Goal: Information Seeking & Learning: Learn about a topic

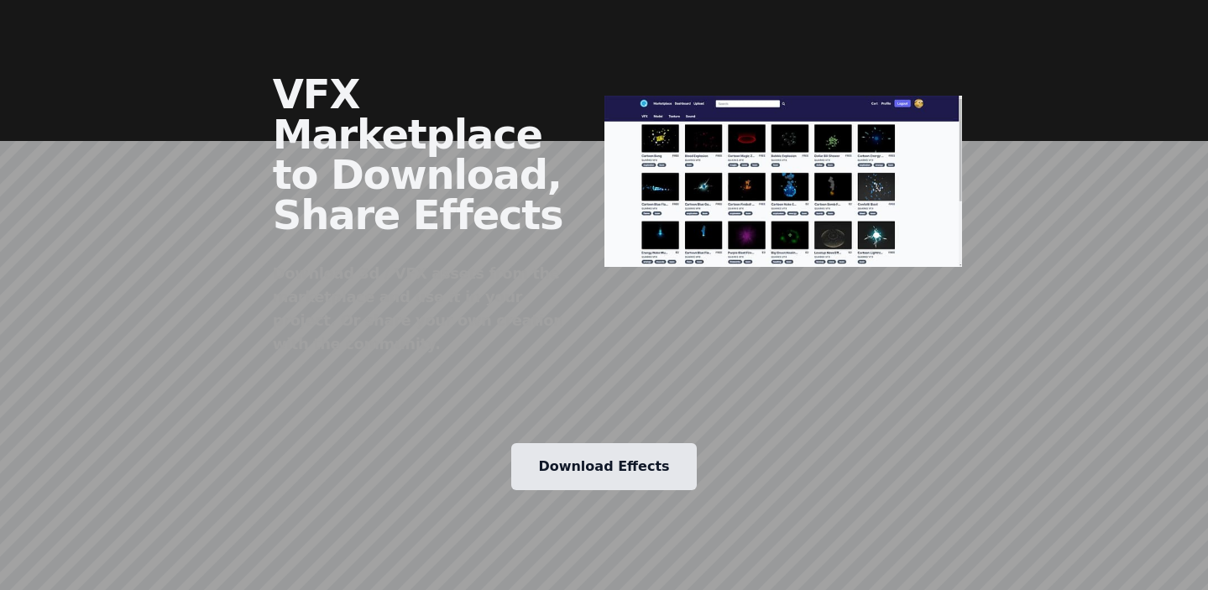
scroll to position [2141, 0]
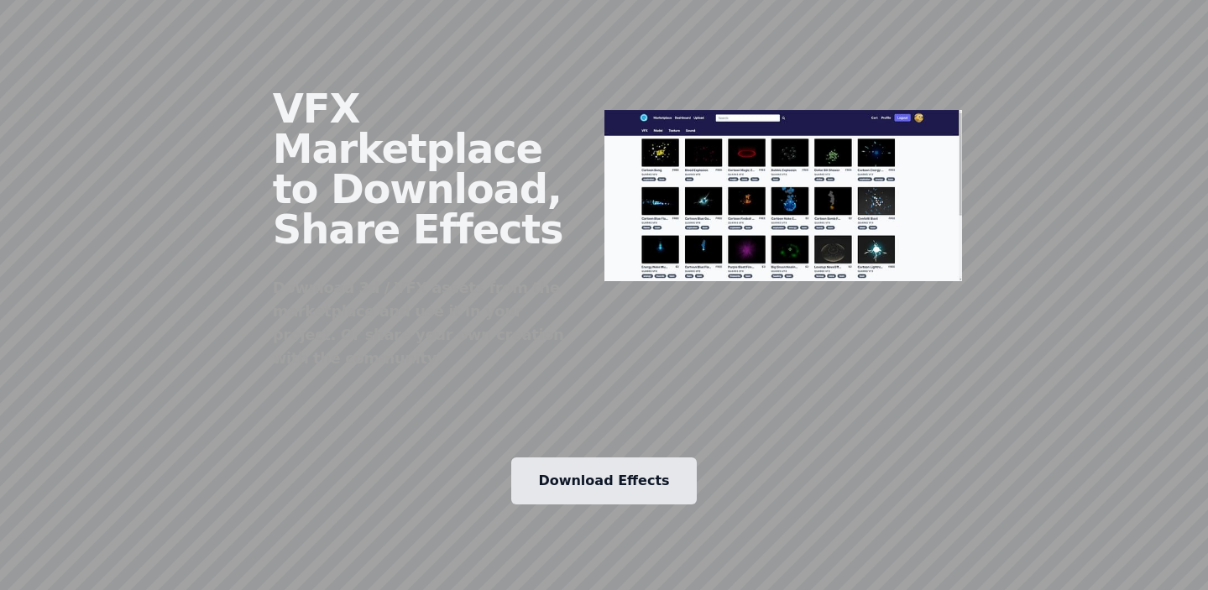
click at [621, 458] on link "Download Effects" at bounding box center [603, 481] width 185 height 47
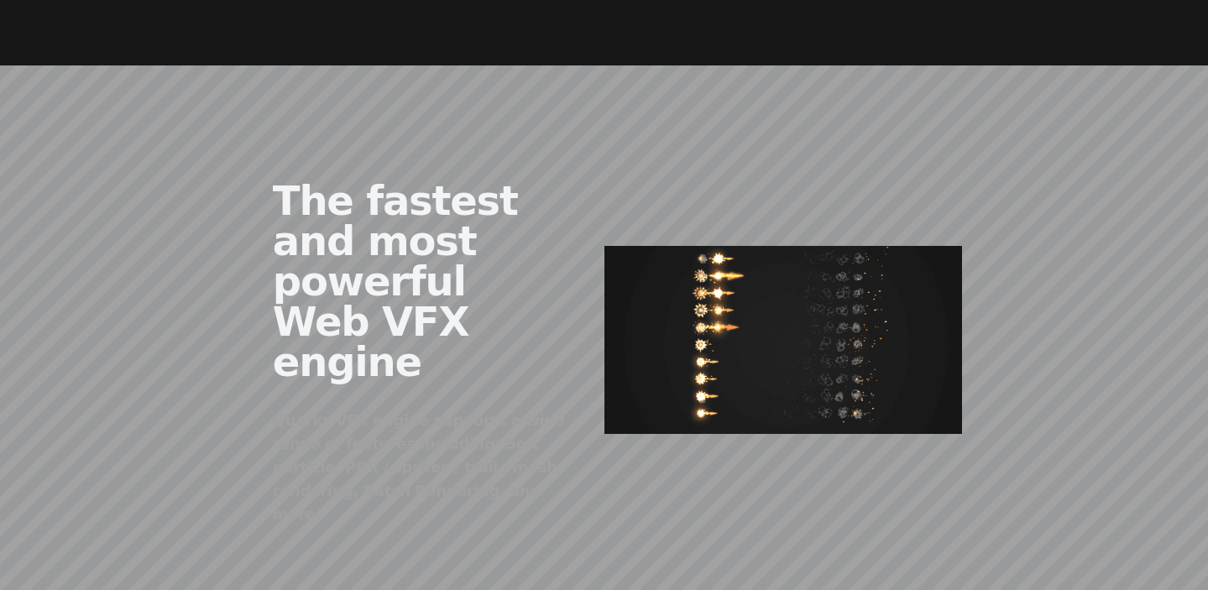
scroll to position [709, 0]
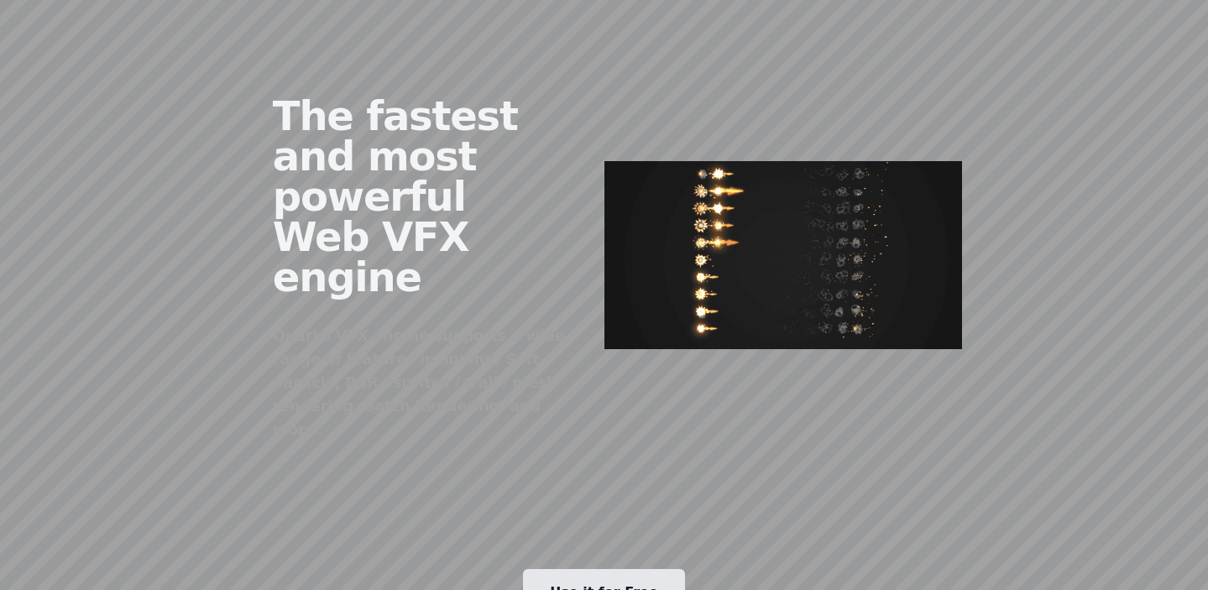
click at [649, 569] on link "Use it for Free" at bounding box center [604, 592] width 162 height 47
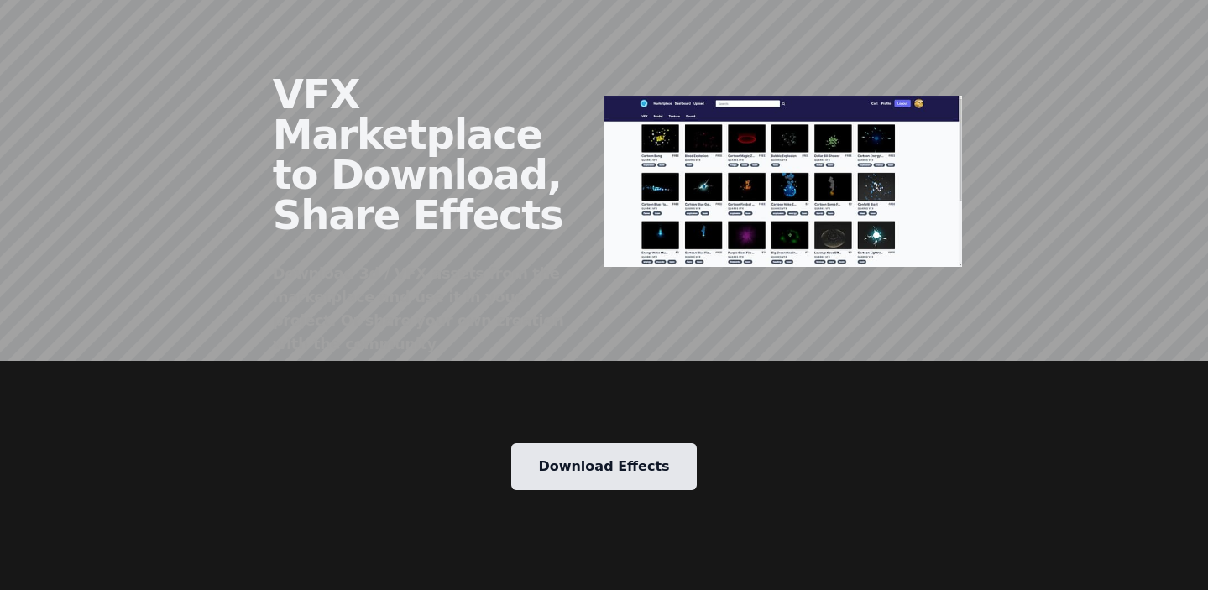
scroll to position [2380, 0]
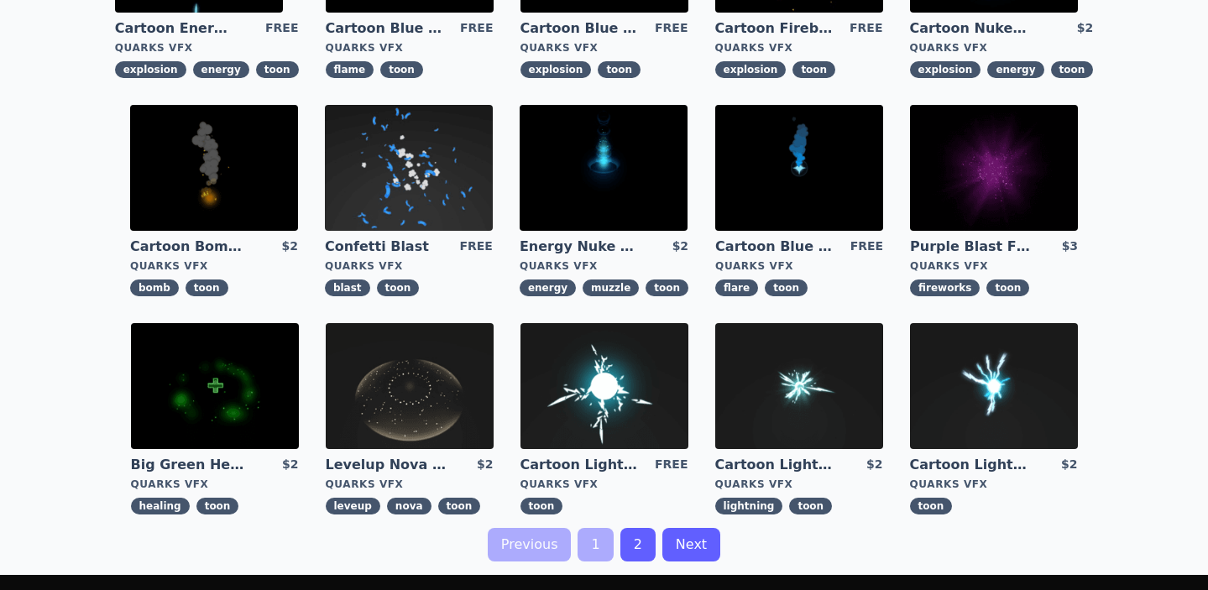
scroll to position [412, 0]
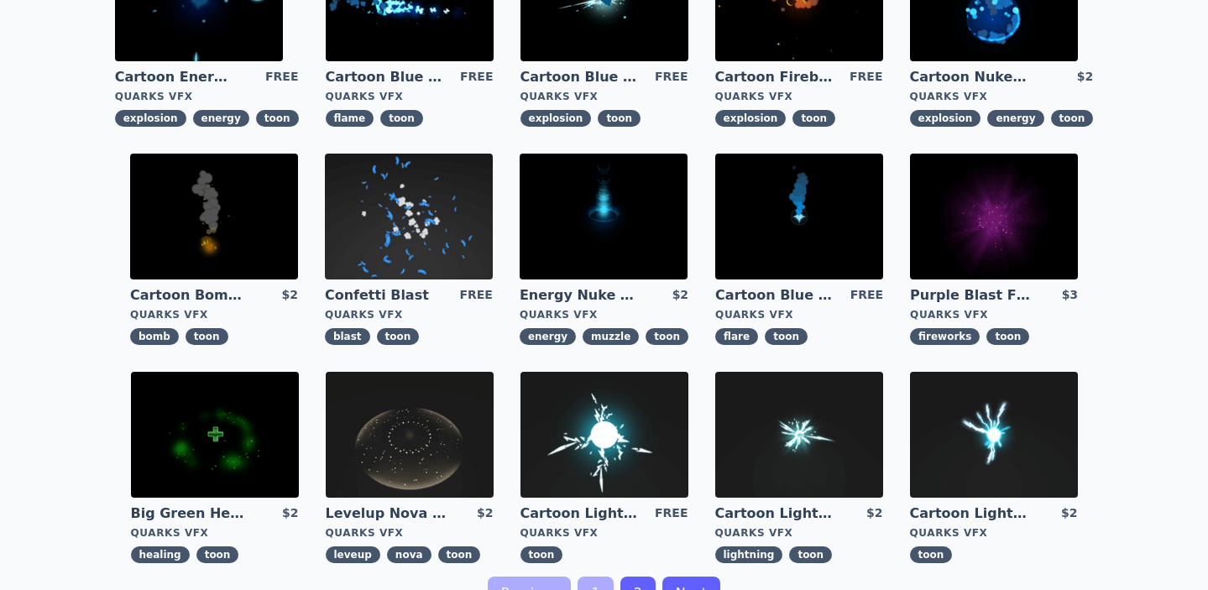
click at [638, 232] on img at bounding box center [604, 217] width 168 height 126
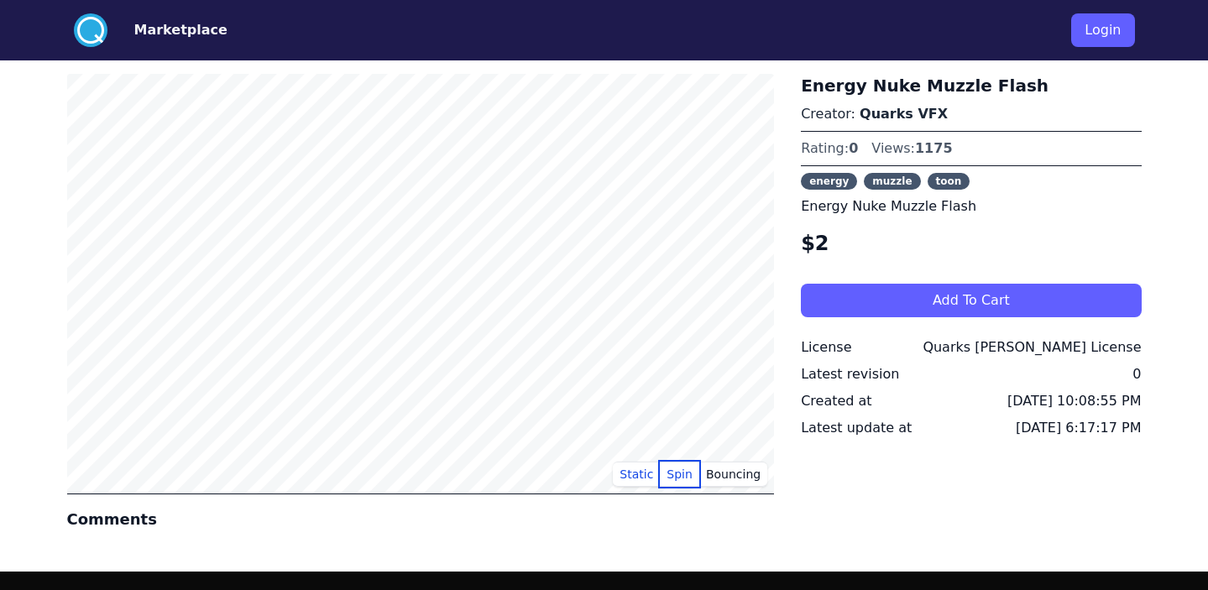
click at [685, 478] on button "Spin" at bounding box center [679, 474] width 39 height 25
click at [746, 479] on button "Bouncing" at bounding box center [733, 474] width 68 height 25
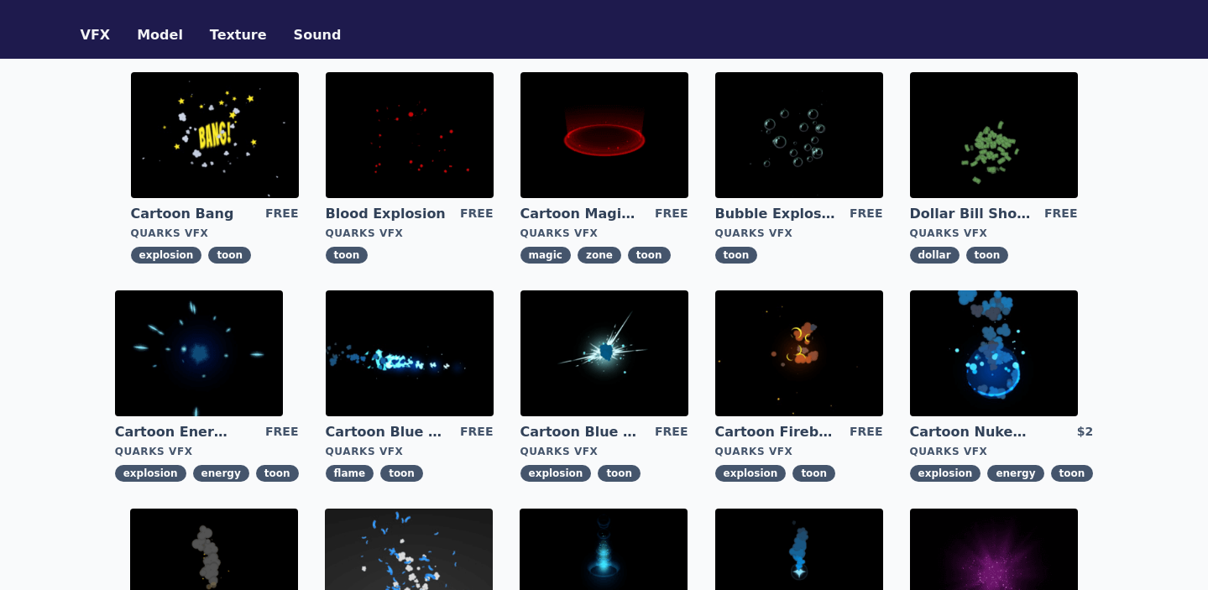
scroll to position [61, 0]
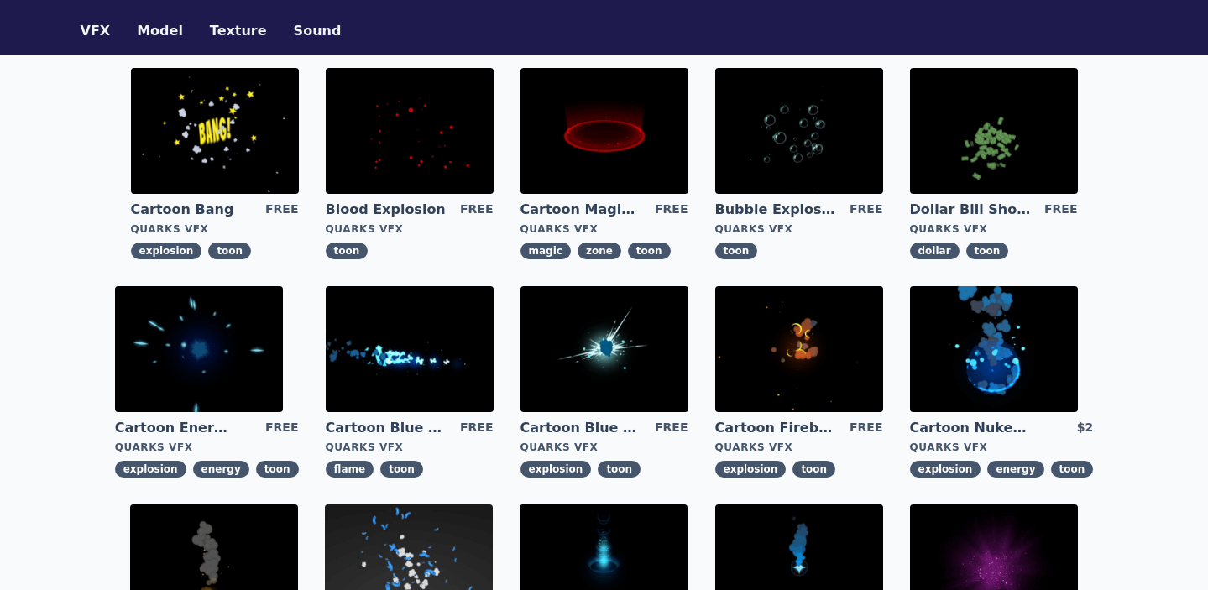
click at [248, 356] on img at bounding box center [199, 349] width 168 height 126
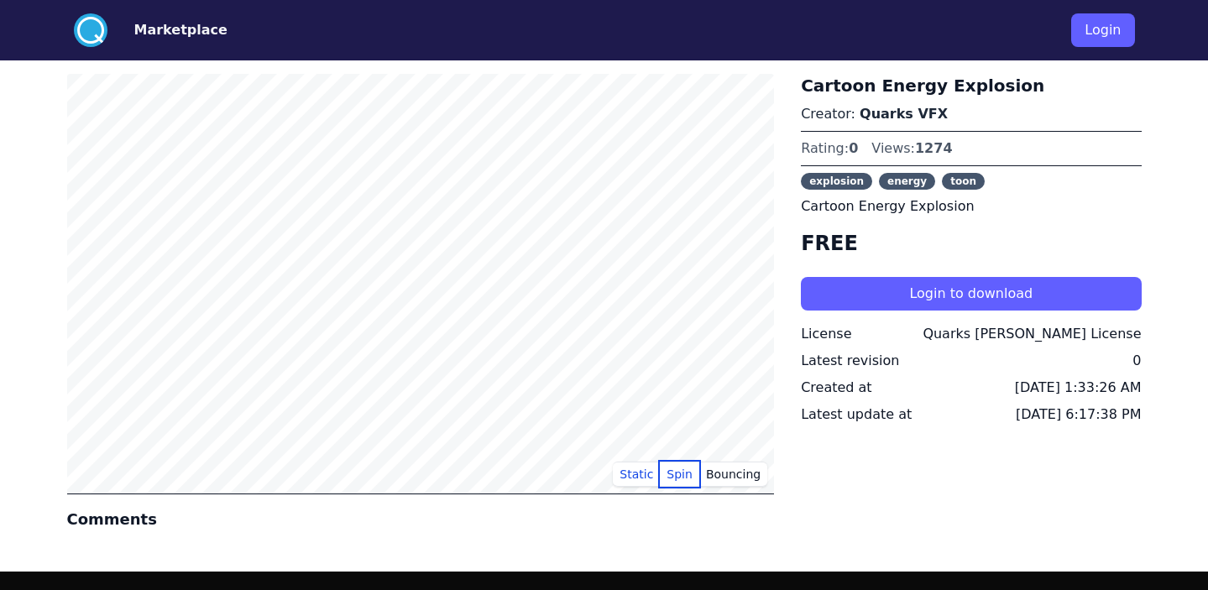
click at [685, 481] on button "Spin" at bounding box center [679, 474] width 39 height 25
click at [745, 470] on button "Bouncing" at bounding box center [733, 474] width 68 height 25
click at [479, 589] on html ".cls-1{fill:#fff;}.cls-2{fill:#29abe2;} Marketplace Login Static Spin Bouncing …" at bounding box center [604, 410] width 1208 height 820
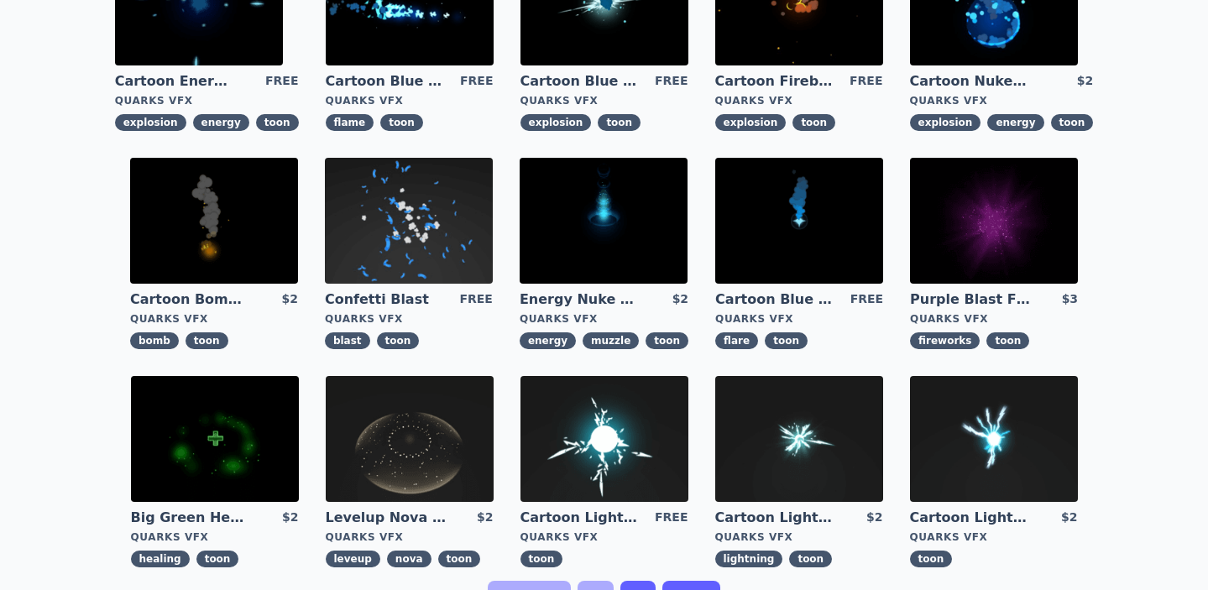
scroll to position [423, 0]
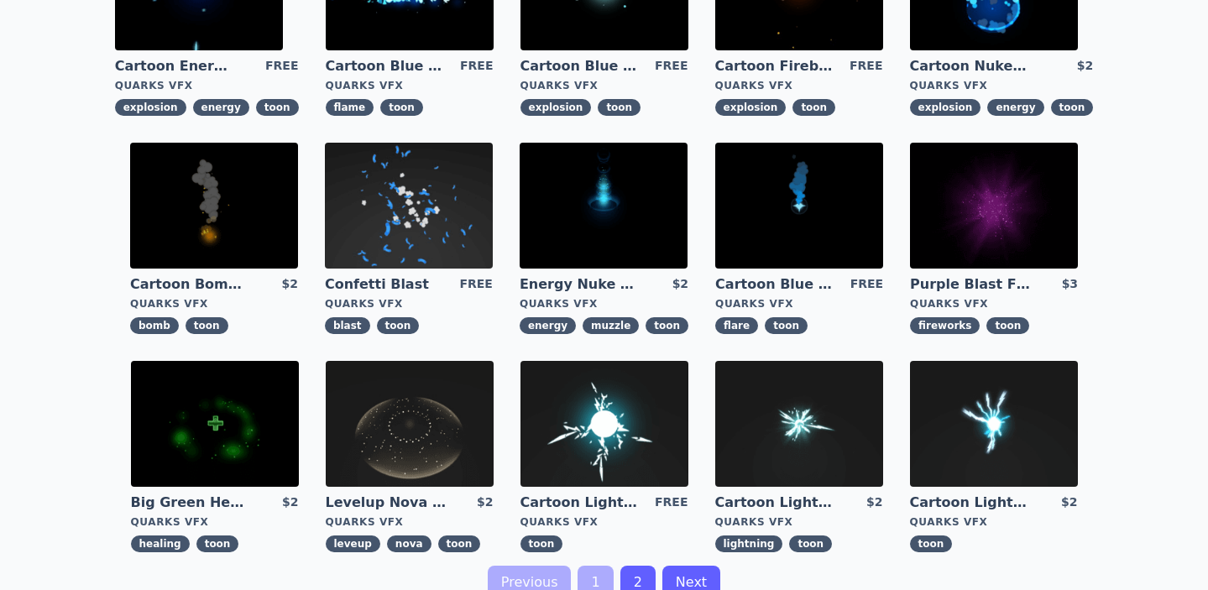
click at [818, 242] on img at bounding box center [799, 206] width 168 height 126
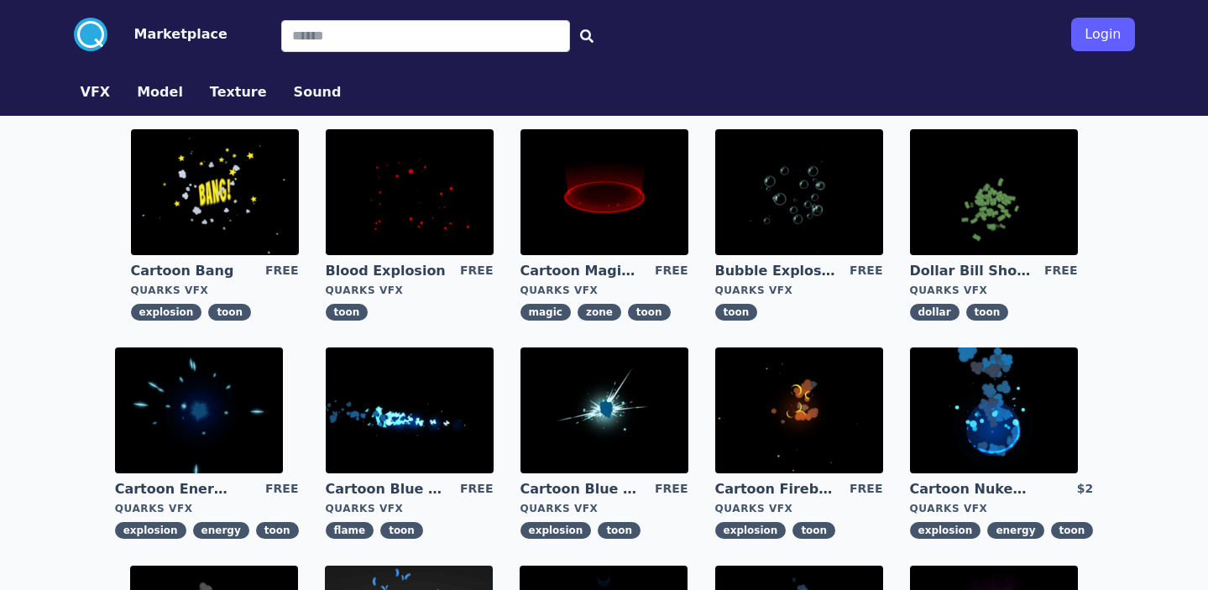
click at [419, 404] on img at bounding box center [410, 411] width 168 height 126
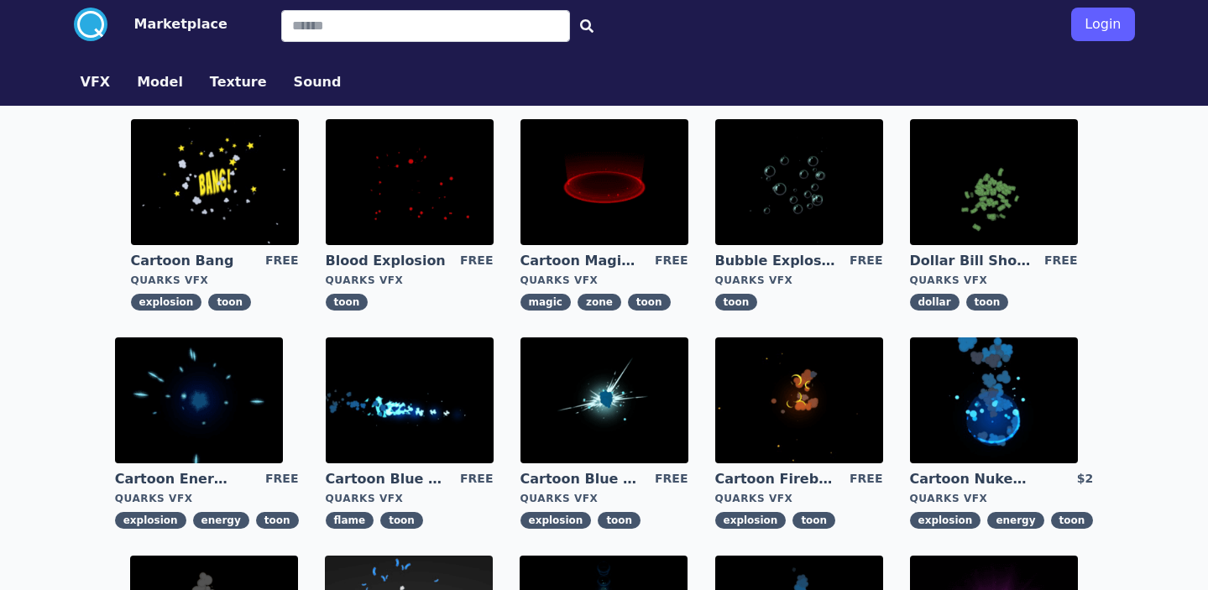
scroll to position [12, 0]
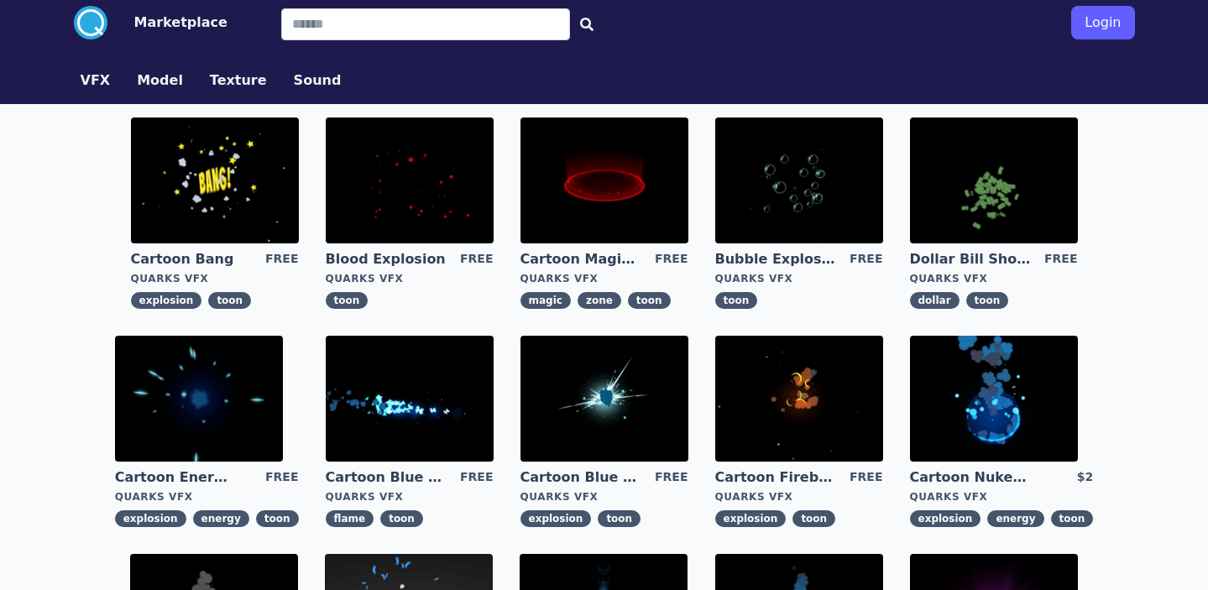
click at [228, 195] on img at bounding box center [215, 181] width 168 height 126
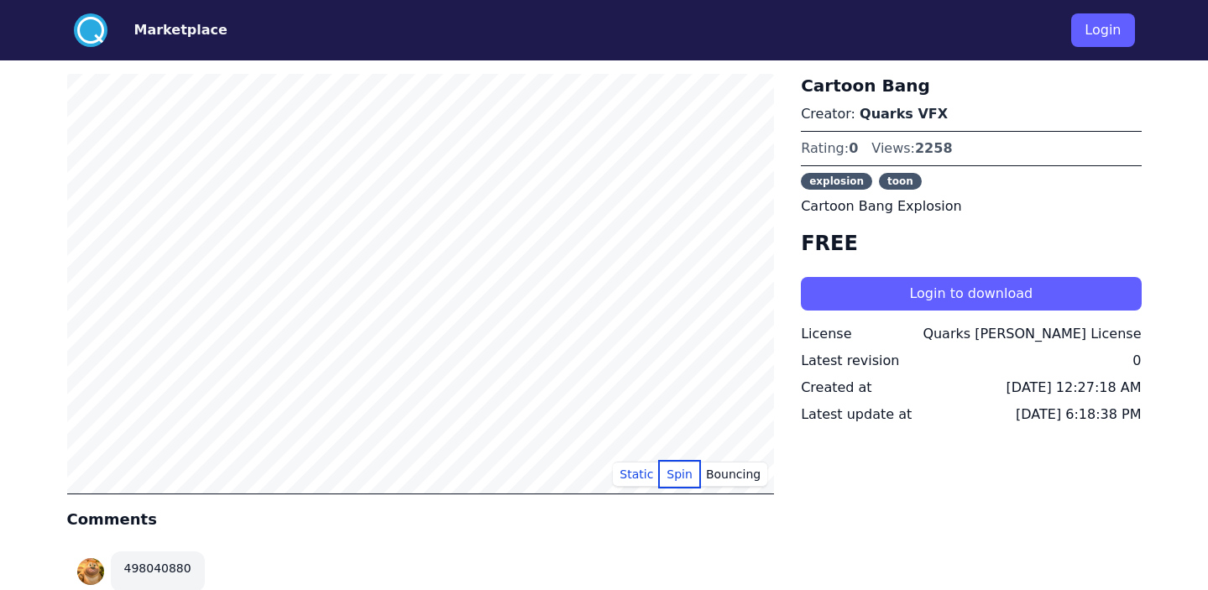
click at [688, 475] on button "Spin" at bounding box center [679, 474] width 39 height 25
click at [641, 482] on button "Static" at bounding box center [636, 474] width 47 height 25
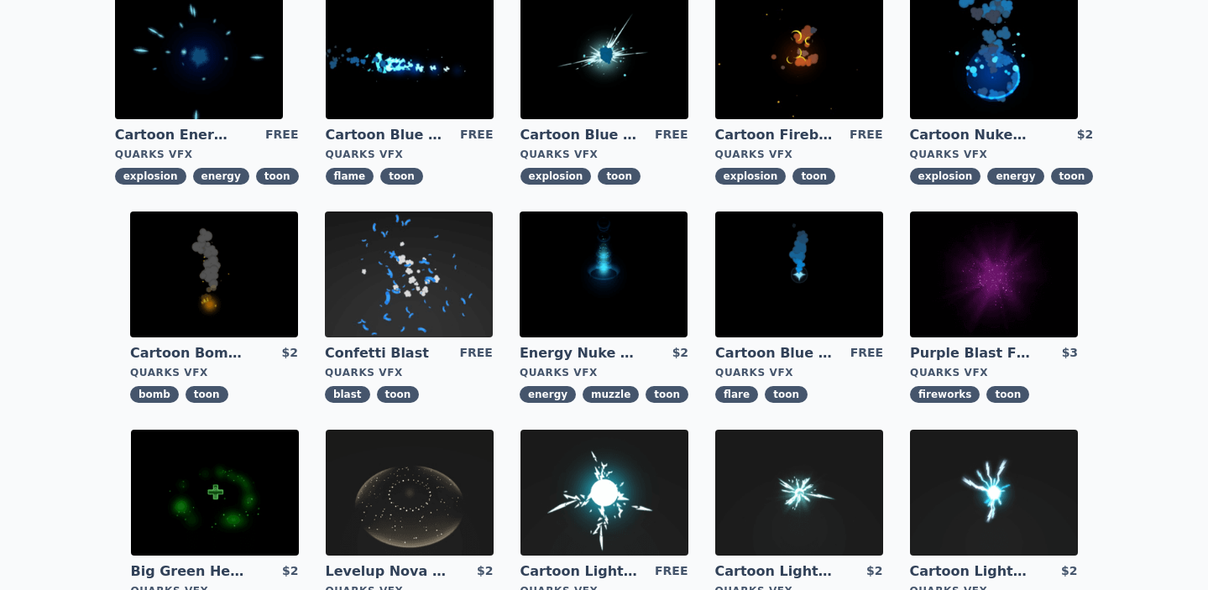
scroll to position [365, 0]
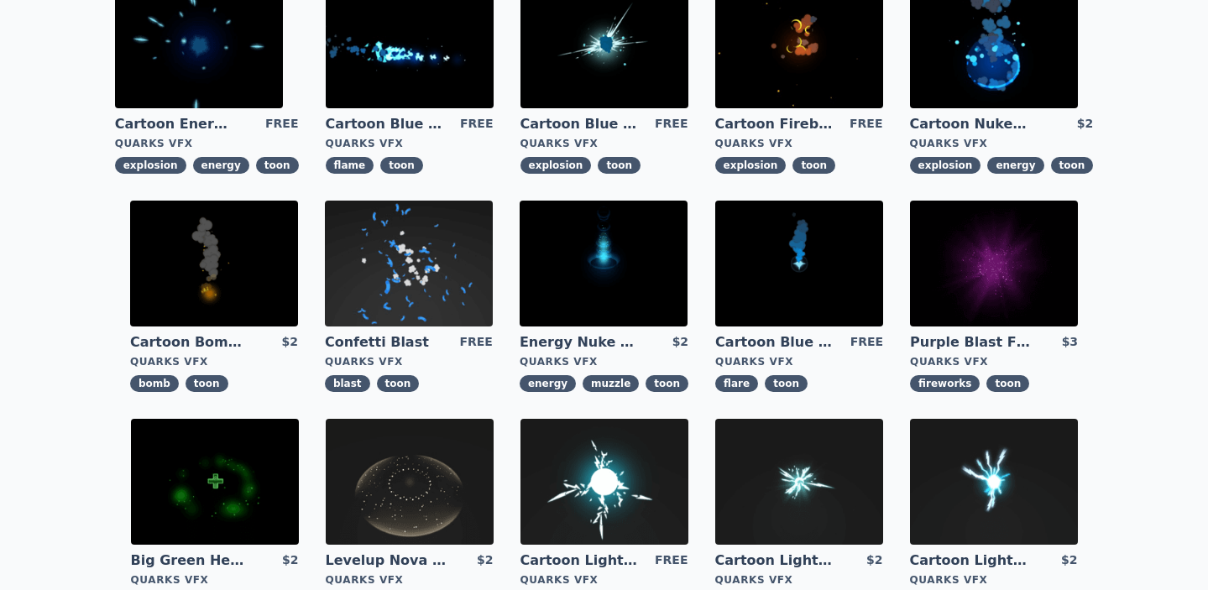
click at [951, 279] on img at bounding box center [994, 264] width 168 height 126
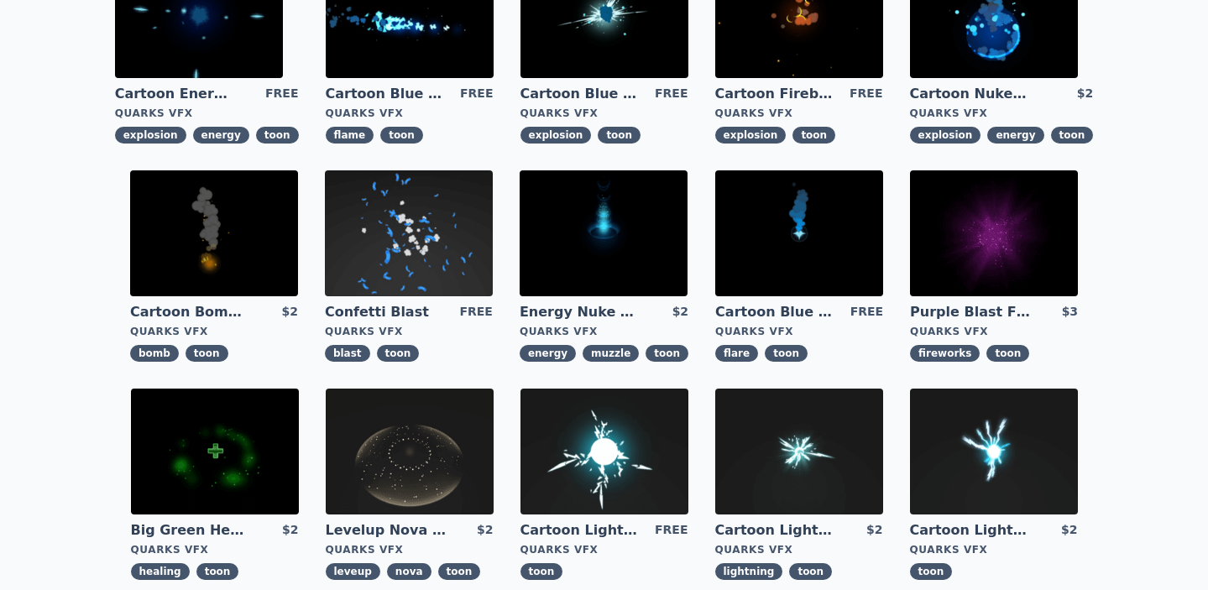
scroll to position [694, 0]
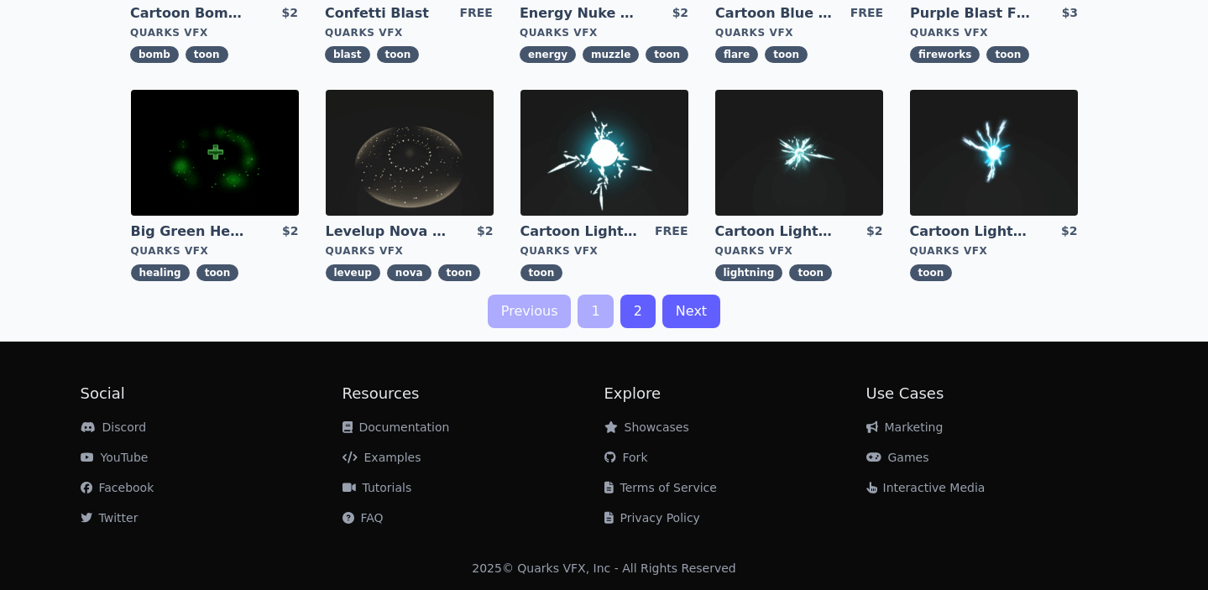
click at [637, 312] on link "2" at bounding box center [637, 312] width 35 height 34
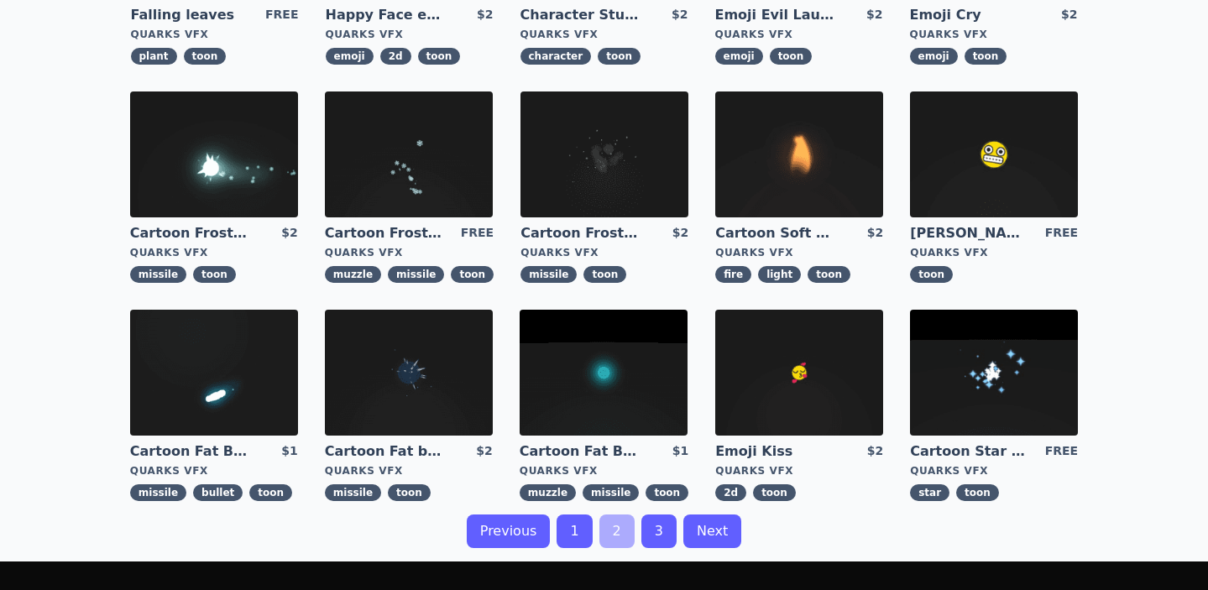
scroll to position [506, 0]
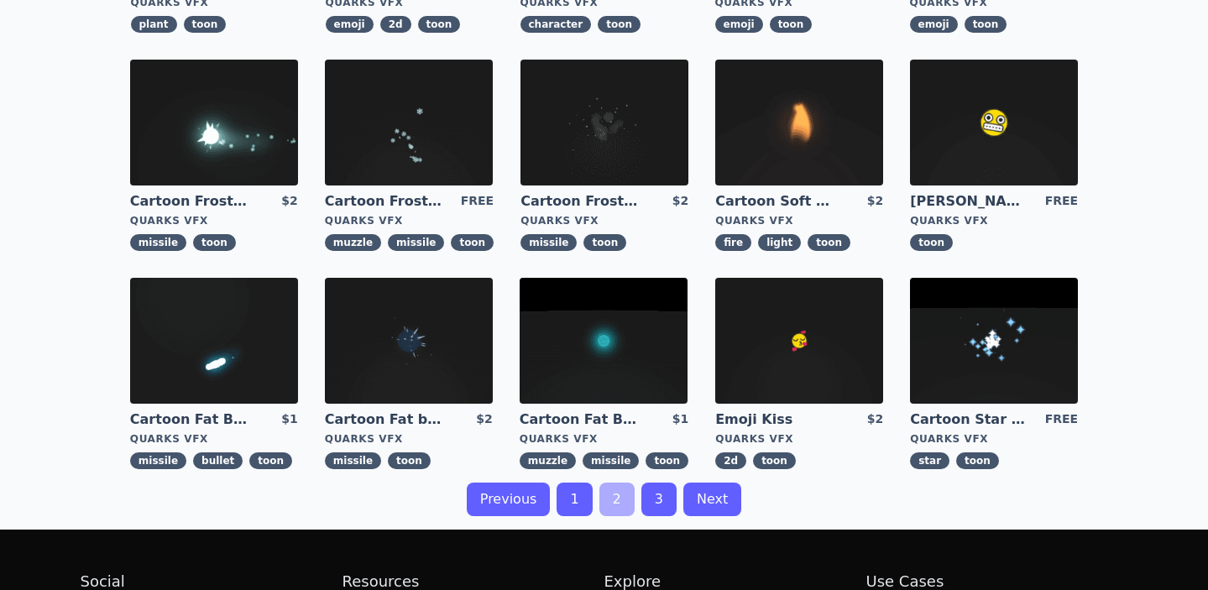
click at [656, 368] on img at bounding box center [604, 341] width 168 height 126
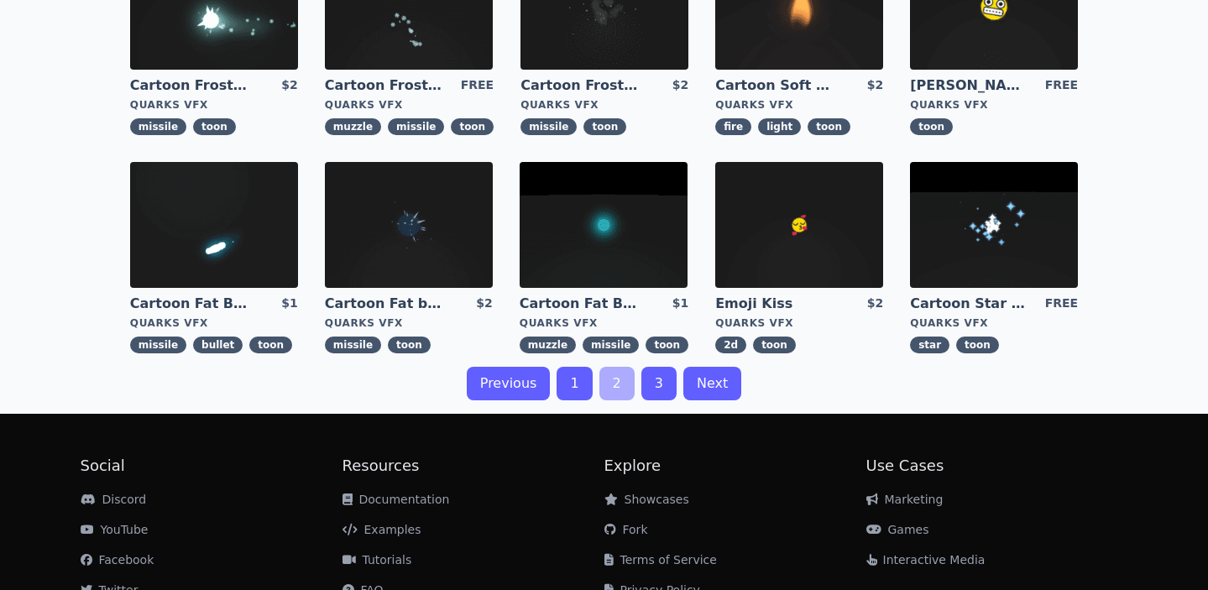
scroll to position [626, 0]
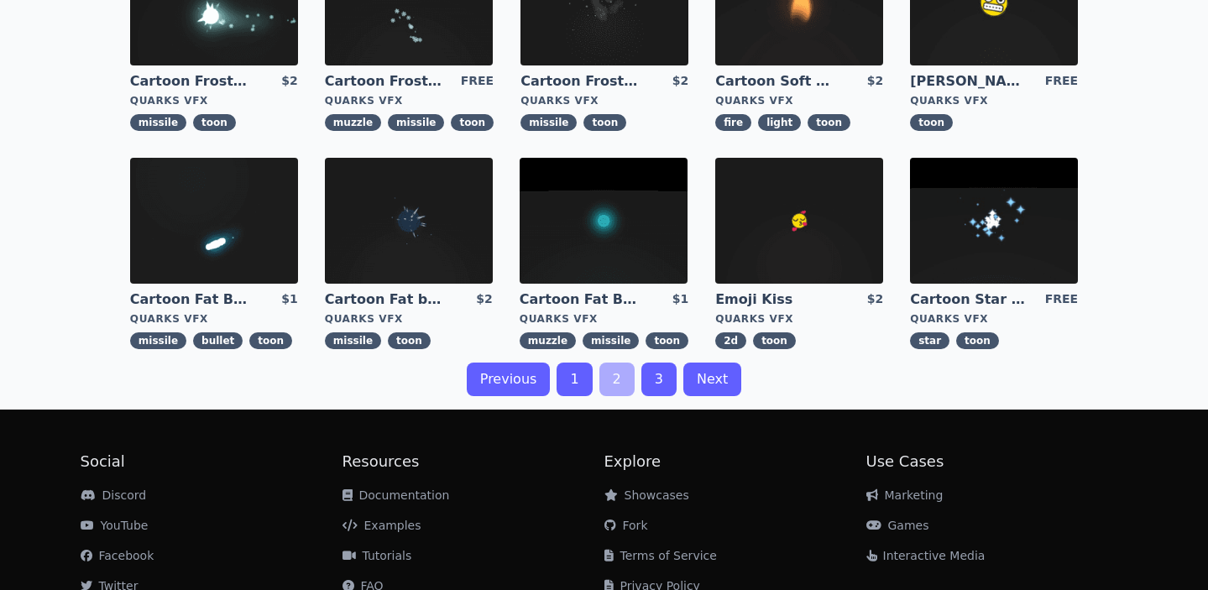
click at [404, 259] on img at bounding box center [409, 221] width 168 height 126
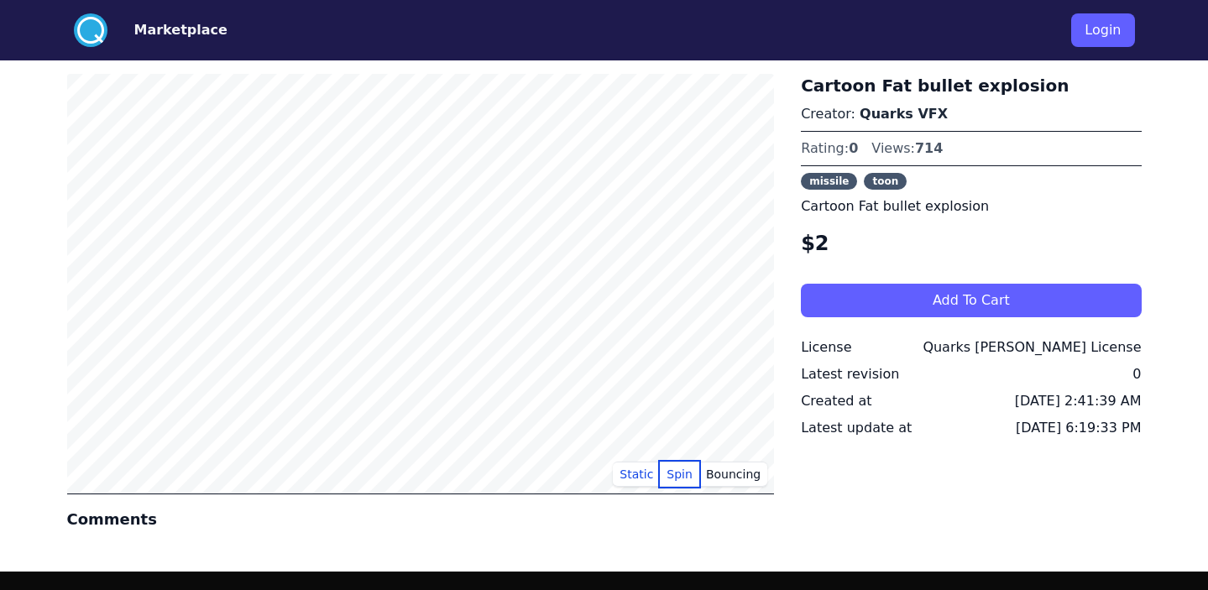
click at [693, 478] on button "Spin" at bounding box center [679, 474] width 39 height 25
click at [646, 476] on button "Static" at bounding box center [636, 474] width 47 height 25
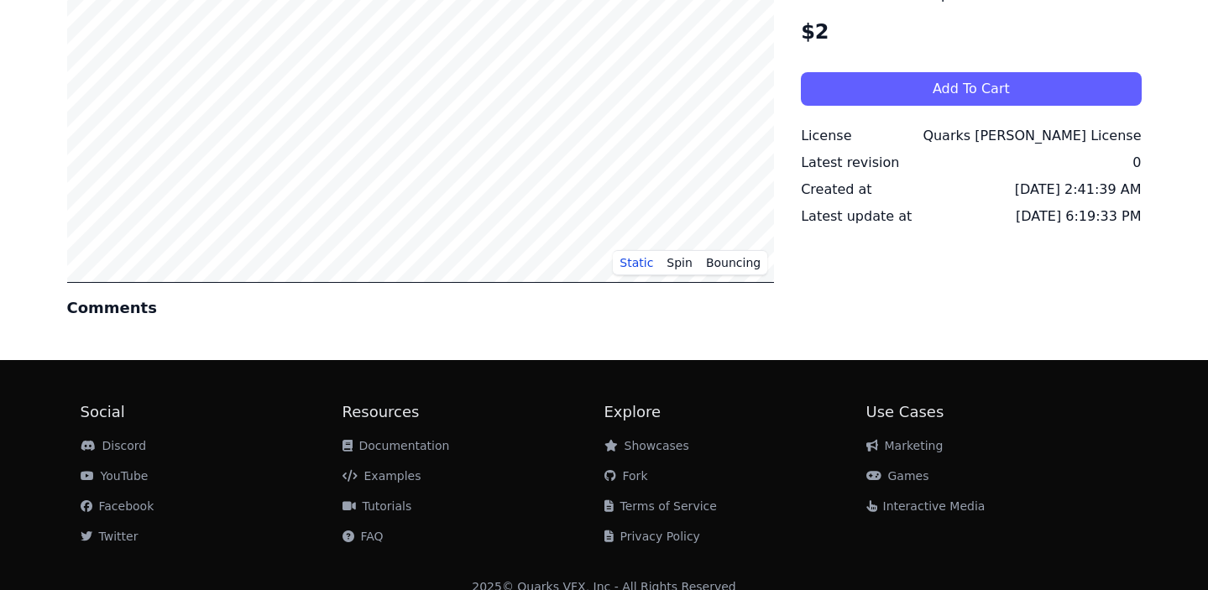
scroll to position [230, 0]
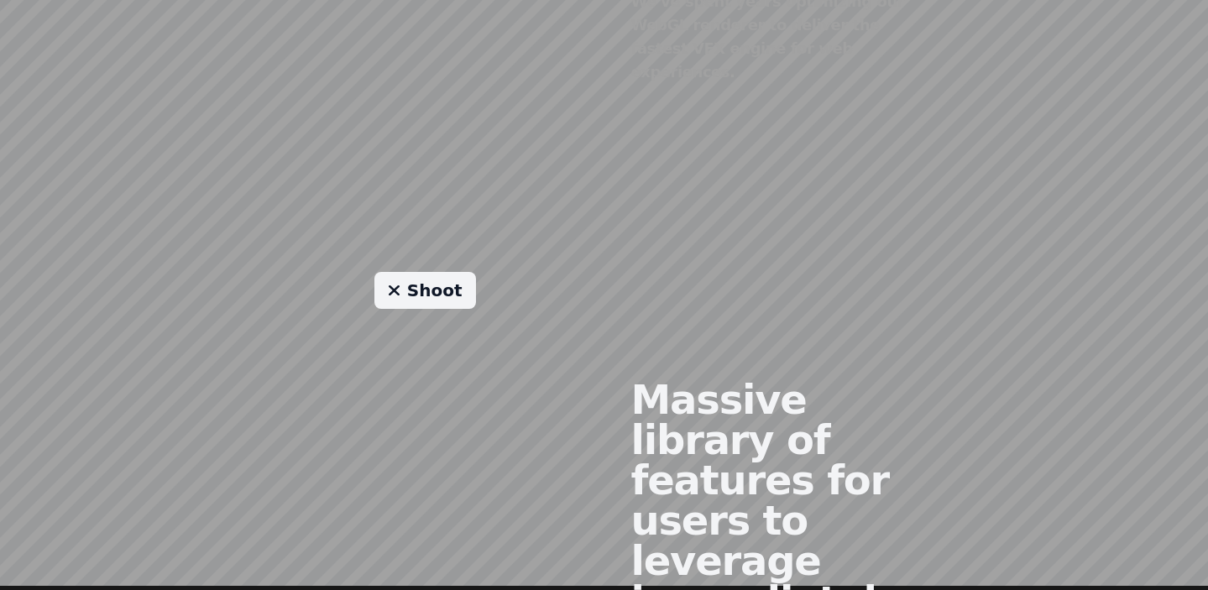
scroll to position [1113, 0]
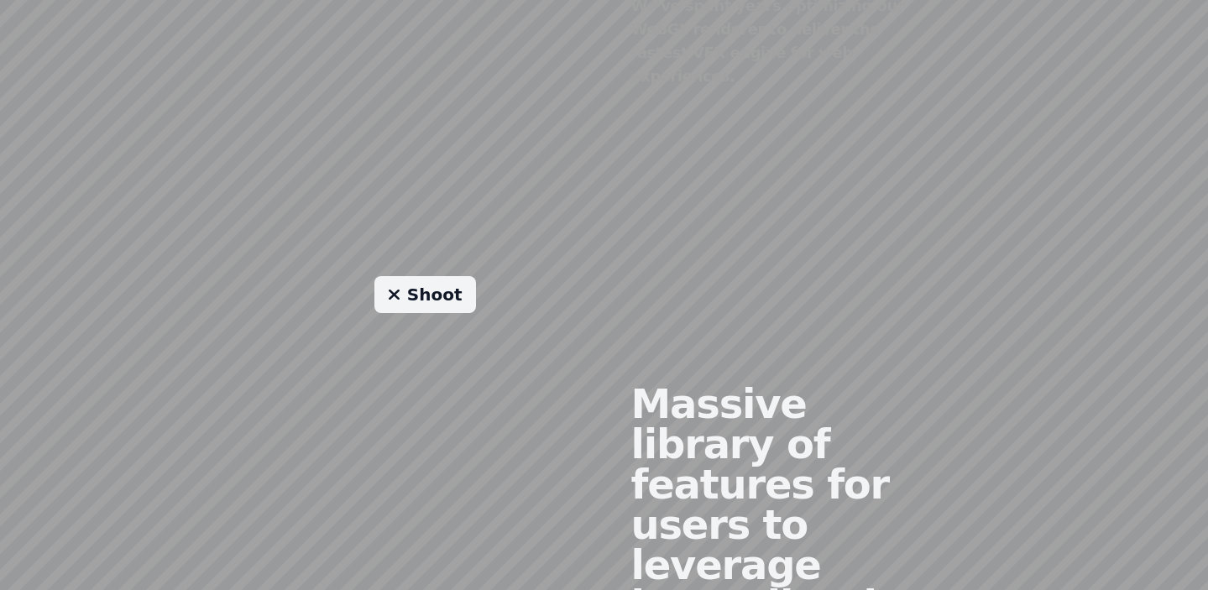
click at [427, 276] on link "Shoot" at bounding box center [425, 294] width 102 height 37
click at [432, 276] on link "Shoot" at bounding box center [425, 294] width 102 height 37
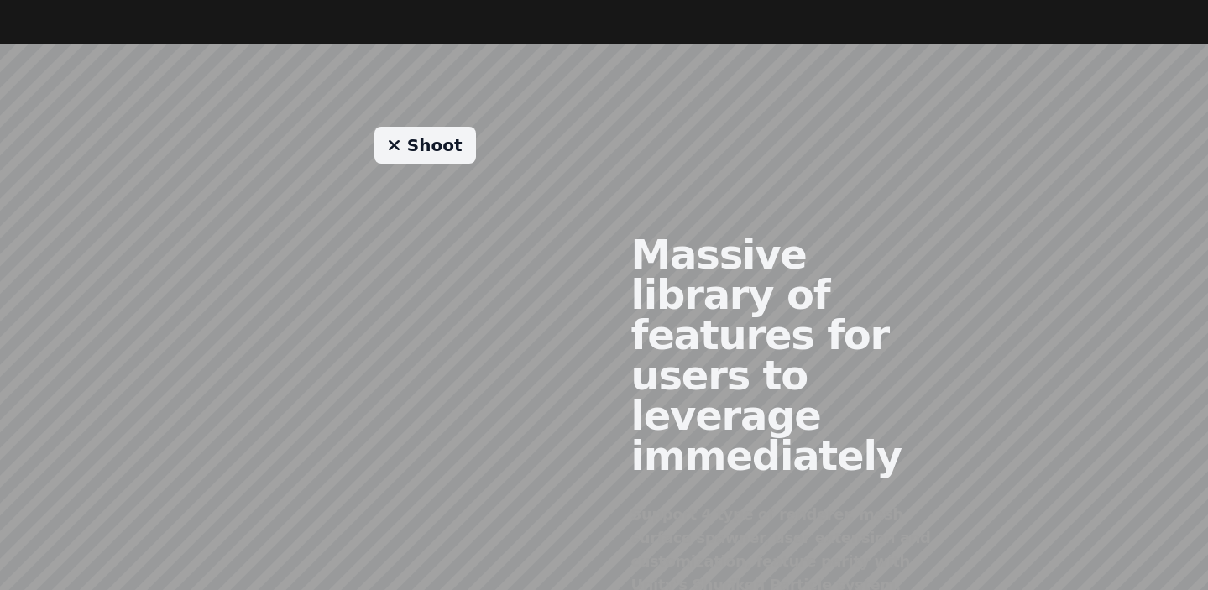
scroll to position [1236, 0]
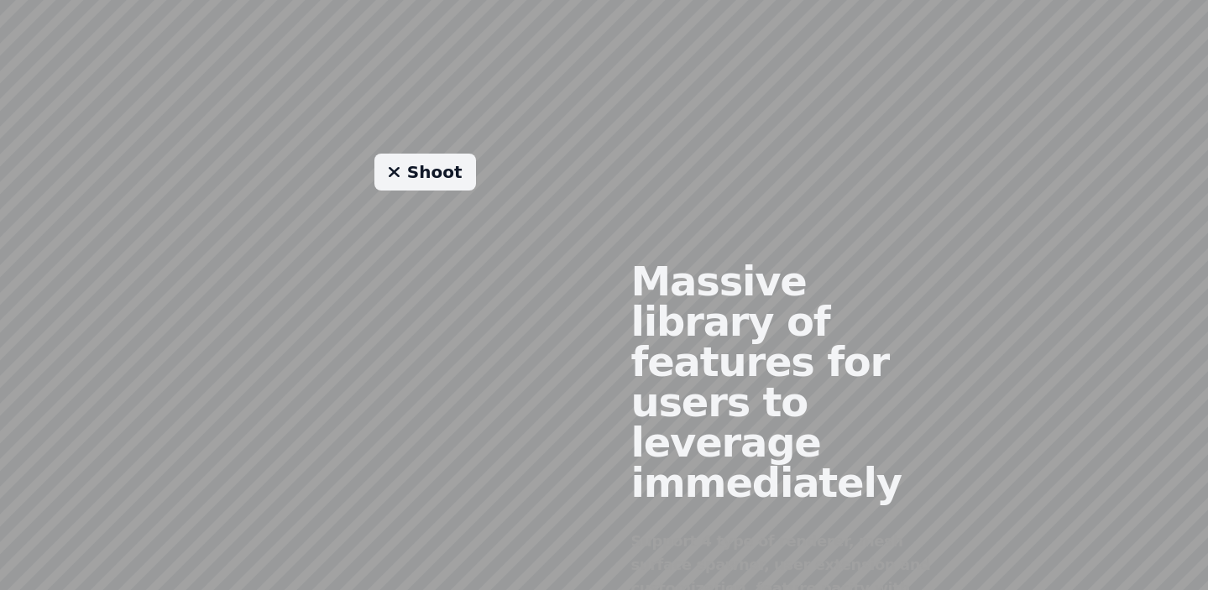
click at [442, 154] on link "Shoot" at bounding box center [425, 172] width 102 height 37
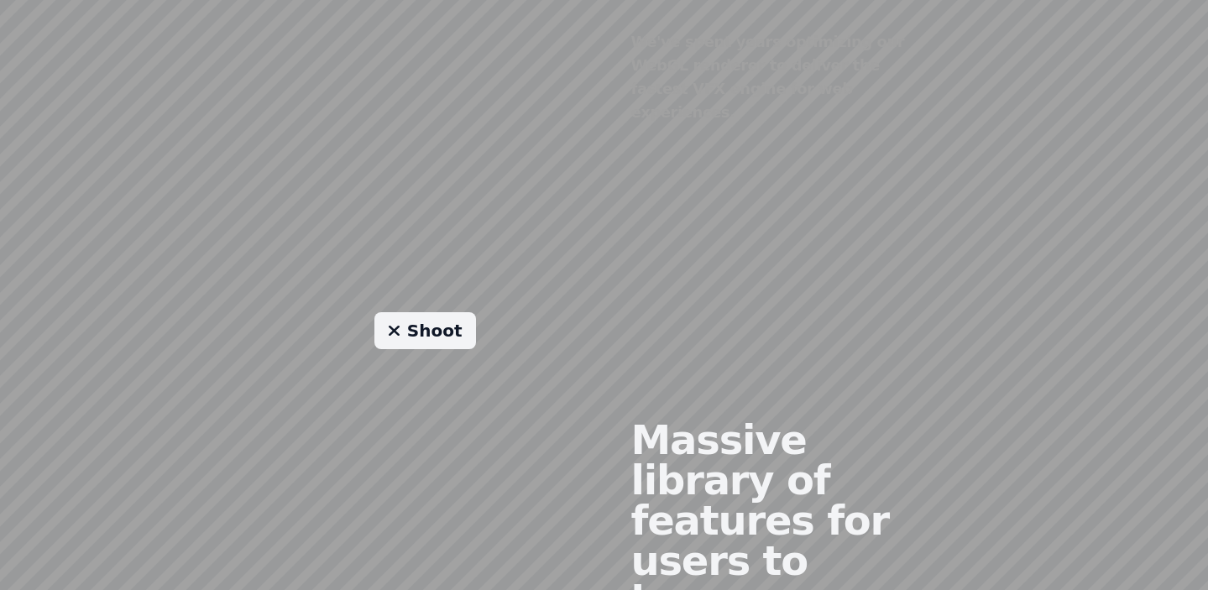
scroll to position [1083, 0]
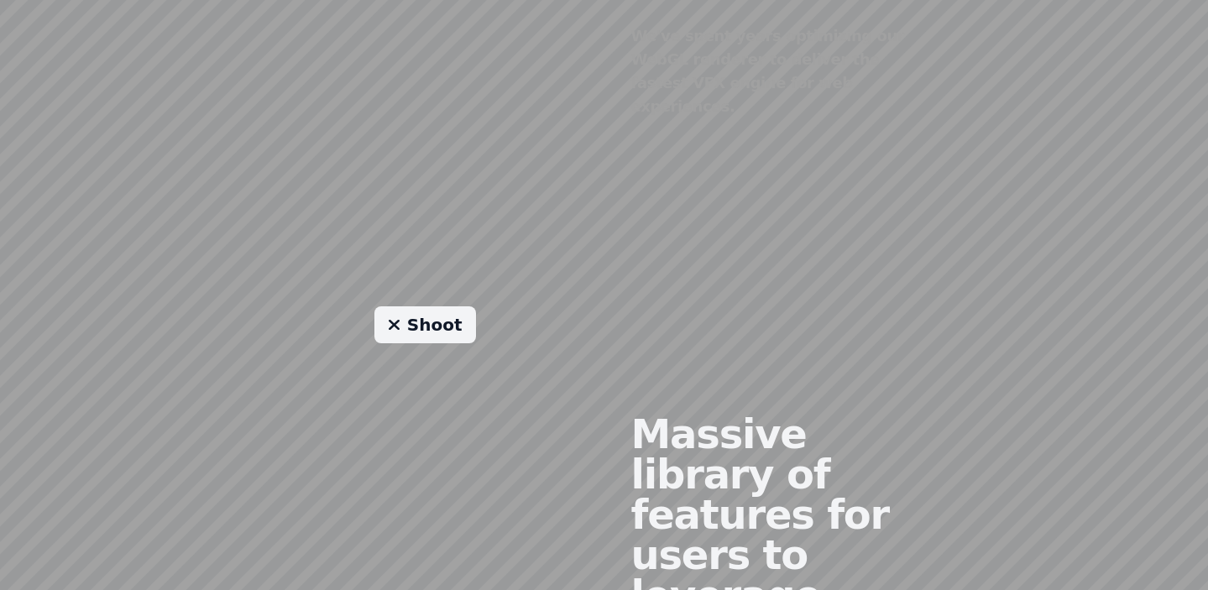
click at [412, 306] on link "Shoot" at bounding box center [425, 324] width 102 height 37
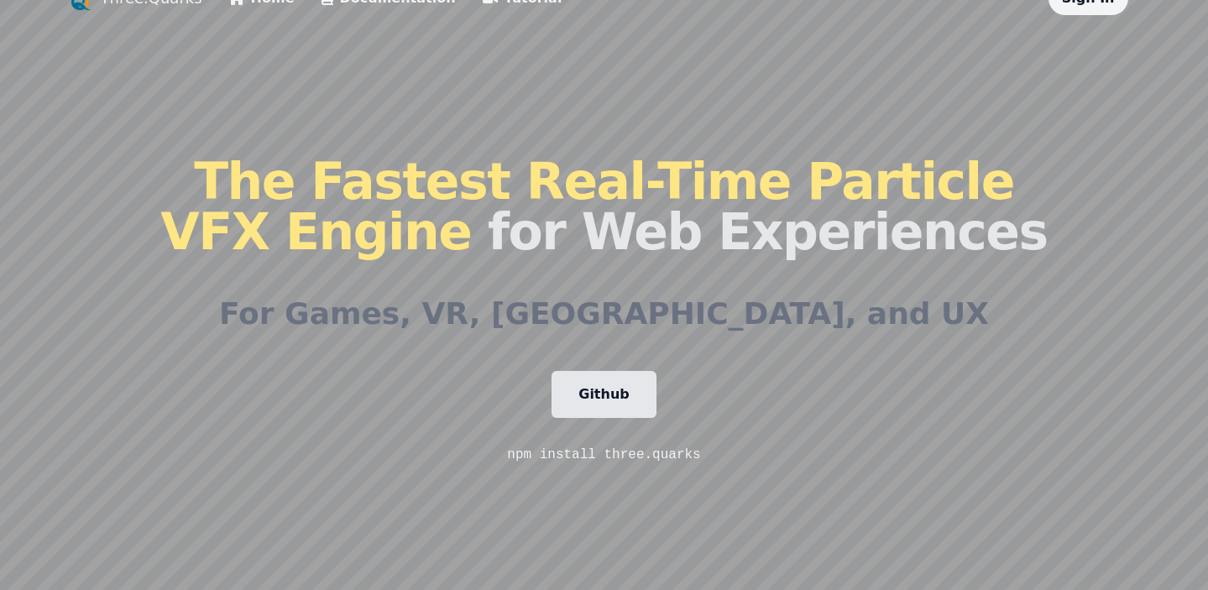
scroll to position [0, 0]
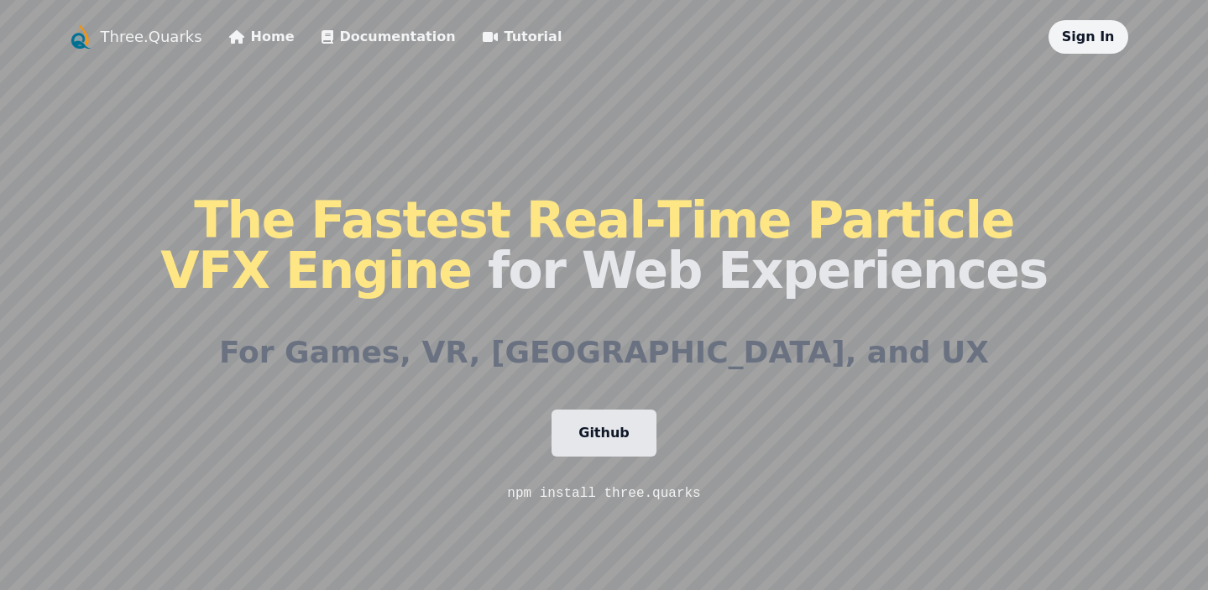
click at [494, 45] on link "Tutorial" at bounding box center [523, 37] width 80 height 20
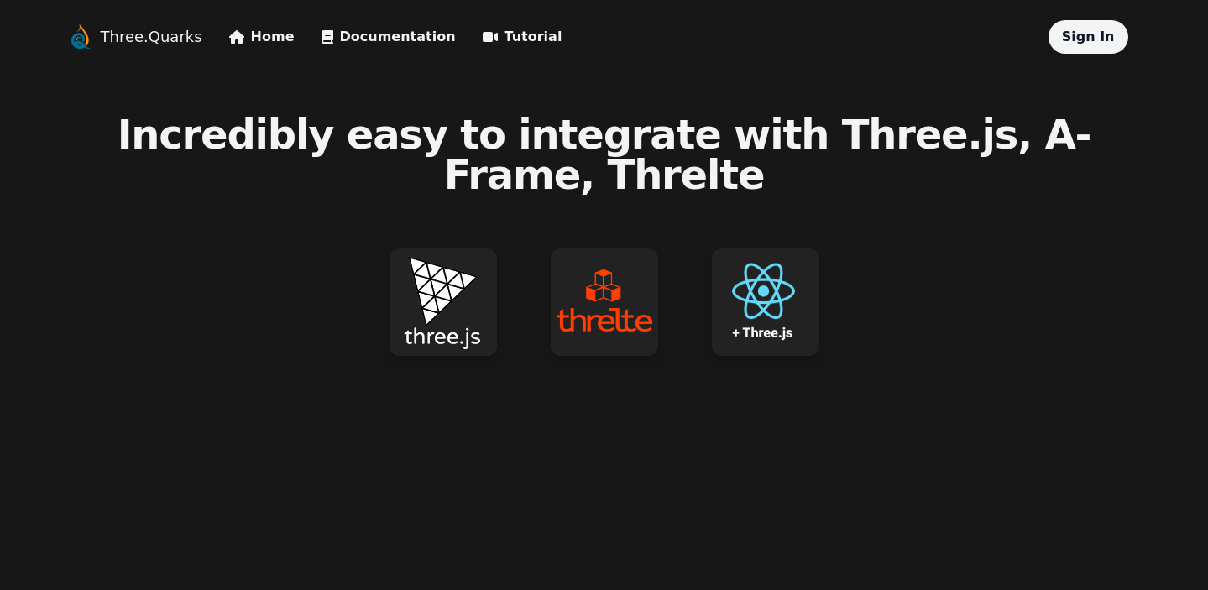
click at [442, 292] on img at bounding box center [443, 301] width 107 height 107
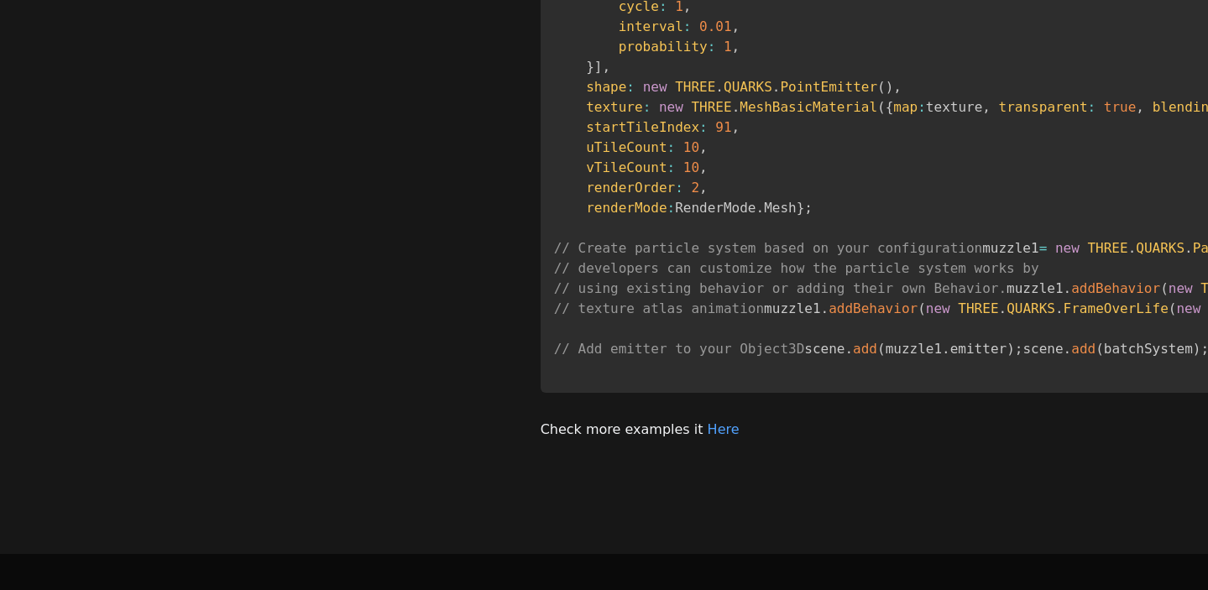
scroll to position [1292, 0]
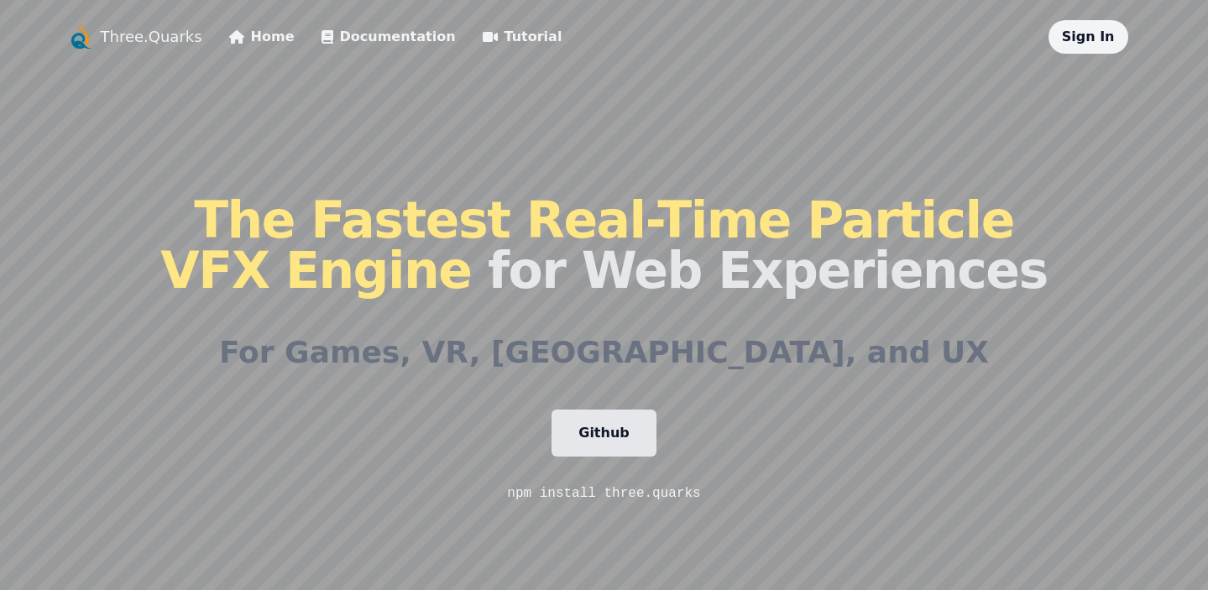
click at [246, 44] on link "Home" at bounding box center [261, 37] width 65 height 20
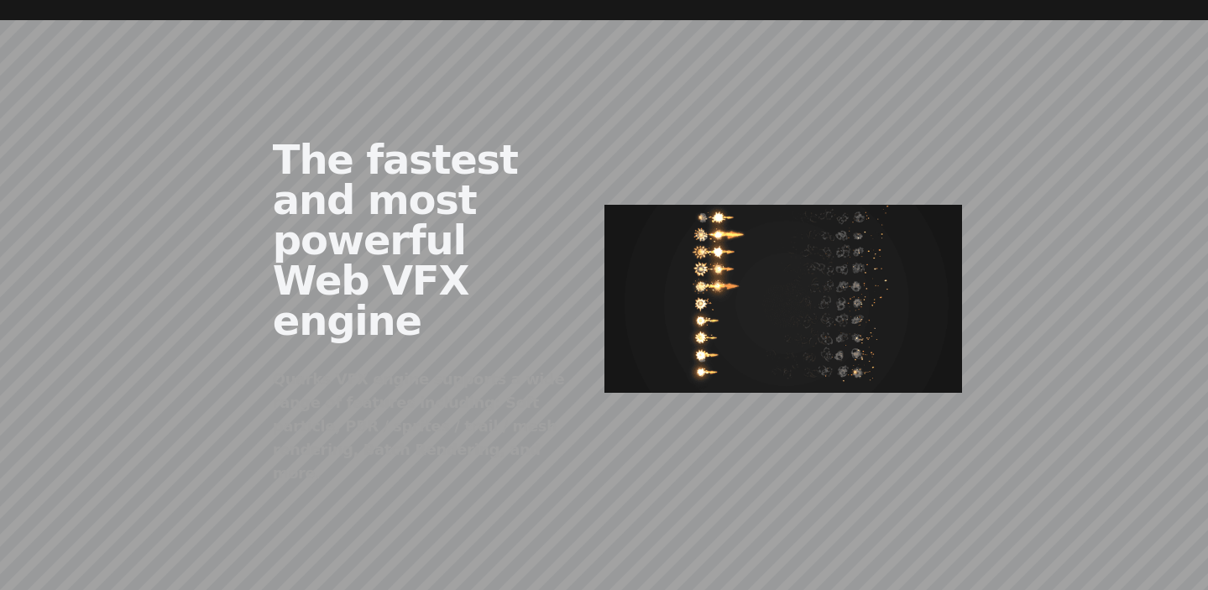
scroll to position [704, 0]
